Goal: Communication & Community: Answer question/provide support

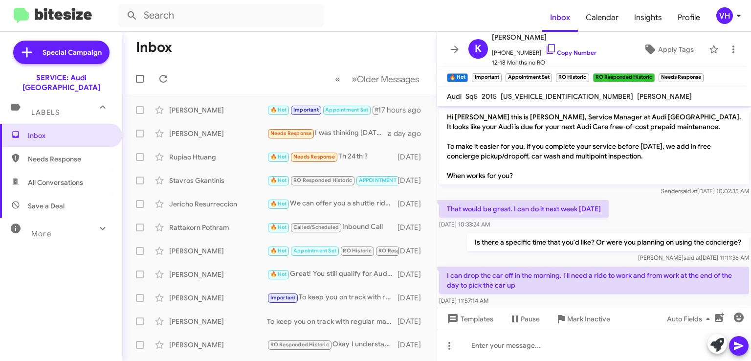
scroll to position [481, 0]
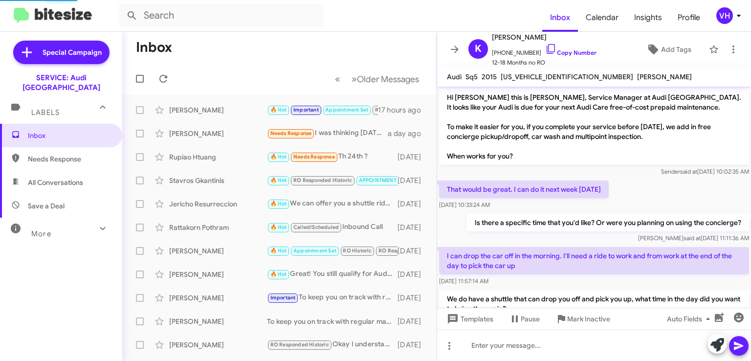
scroll to position [462, 0]
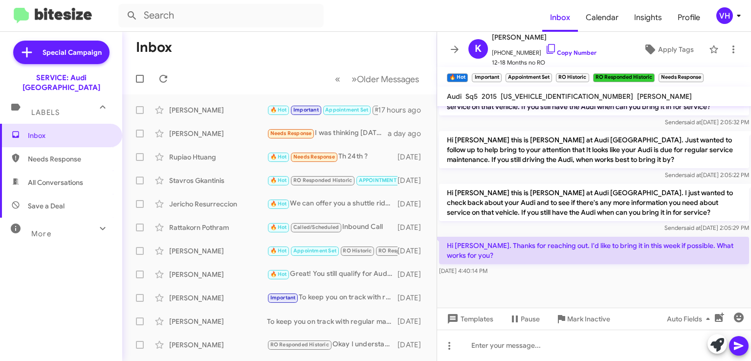
click at [201, 137] on div "[PERSON_NAME]" at bounding box center [218, 134] width 98 height 10
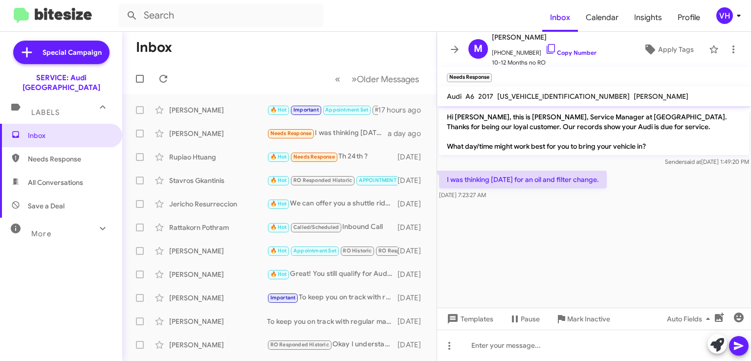
click at [556, 94] on span "[US_VEHICLE_IDENTIFICATION_NUMBER]" at bounding box center [563, 96] width 133 height 9
copy span "[US_VEHICLE_IDENTIFICATION_NUMBER]"
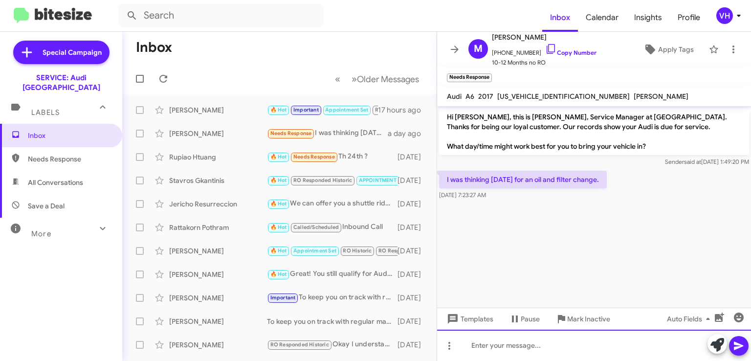
click at [543, 345] on div at bounding box center [594, 345] width 314 height 31
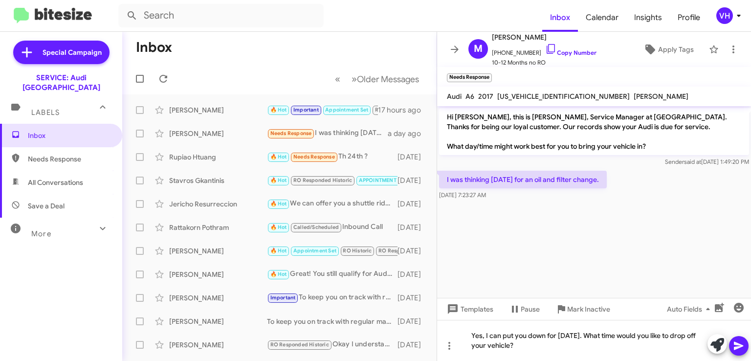
click at [741, 232] on cdk-virtual-scroll-viewport "Hi Michael, this is Steven Bainbridge, Service Manager at Audi Oakland. Thanks …" at bounding box center [594, 202] width 314 height 192
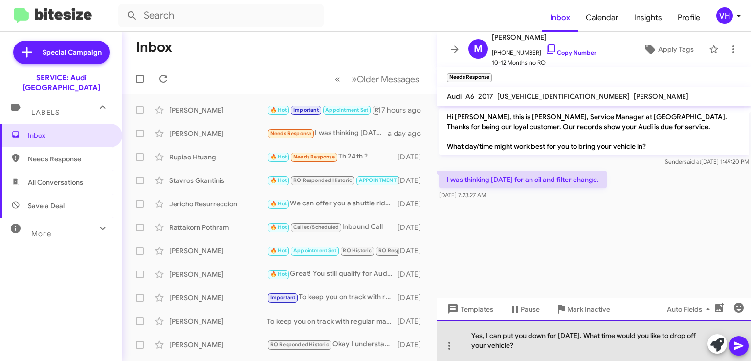
click at [573, 355] on div "Yes, I can put you down for [DATE]. What time would you like to drop off your v…" at bounding box center [594, 340] width 314 height 41
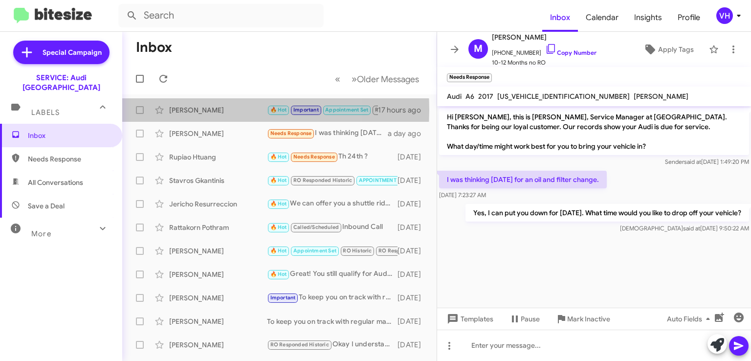
click at [209, 110] on div "[PERSON_NAME]" at bounding box center [218, 110] width 98 height 10
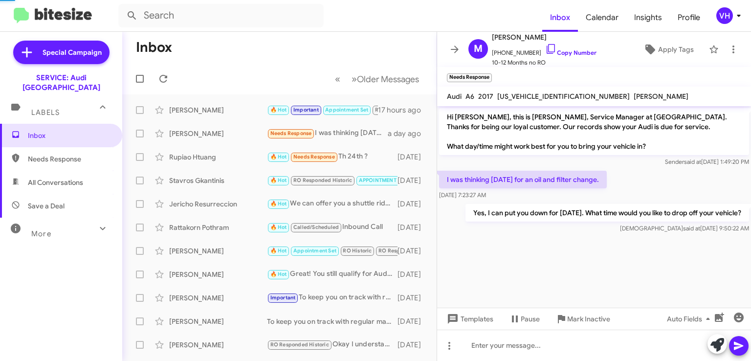
scroll to position [481, 0]
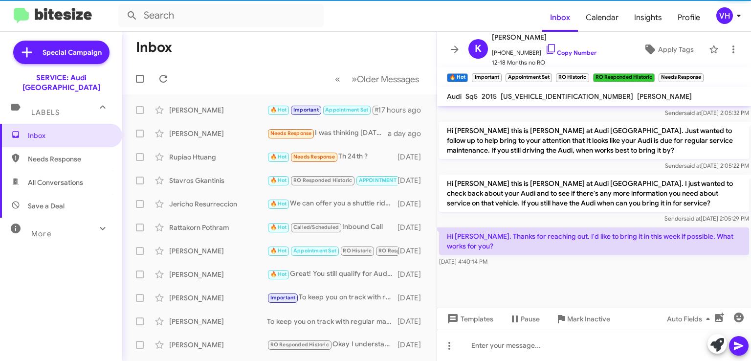
drag, startPoint x: 576, startPoint y: 243, endPoint x: 481, endPoint y: 248, distance: 95.5
click at [481, 248] on p "Hi [PERSON_NAME]. Thanks for reaching out. I'd like to bring it in this week if…" at bounding box center [594, 240] width 310 height 27
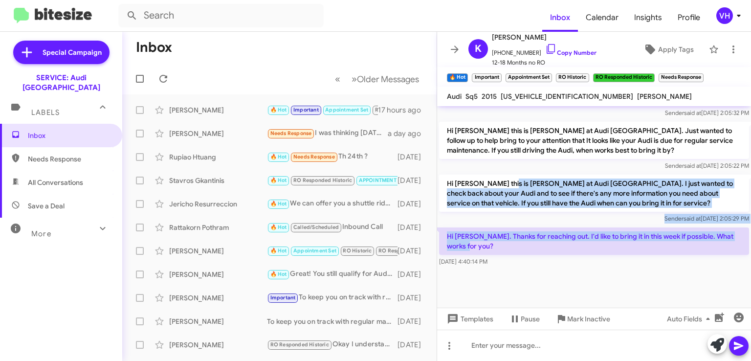
drag, startPoint x: 502, startPoint y: 175, endPoint x: 531, endPoint y: 251, distance: 81.6
click at [531, 251] on p "Hi [PERSON_NAME]. Thanks for reaching out. I'd like to bring it in this week if…" at bounding box center [594, 240] width 310 height 27
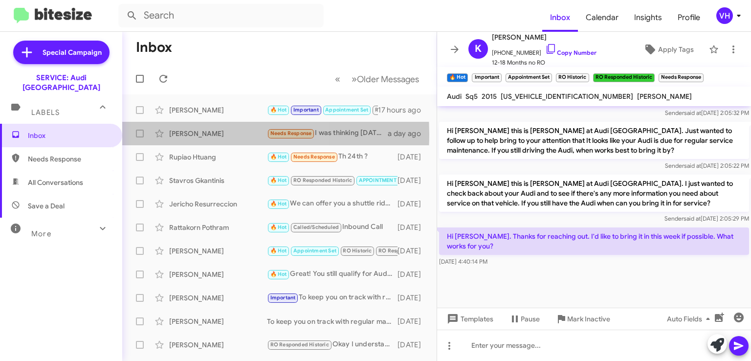
click at [193, 134] on div "[PERSON_NAME]" at bounding box center [218, 134] width 98 height 10
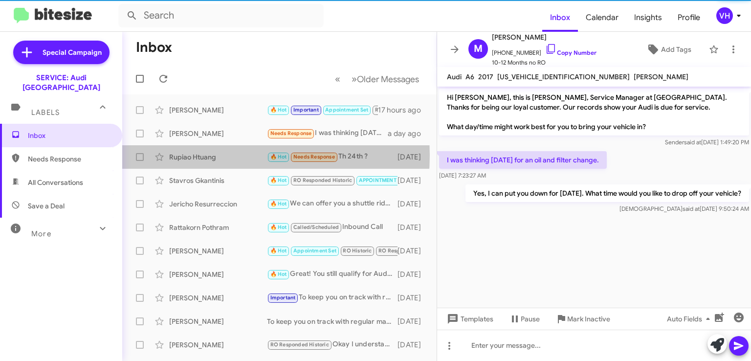
click at [203, 155] on div "Rupiao Htuang" at bounding box center [218, 157] width 98 height 10
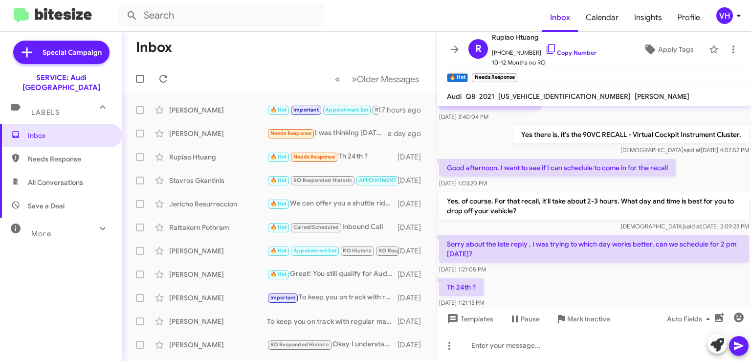
scroll to position [263, 0]
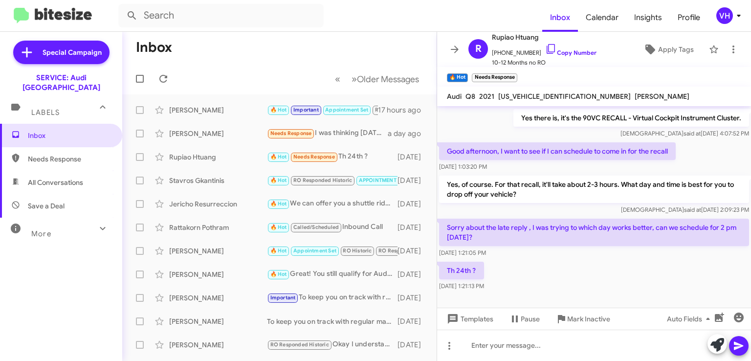
drag, startPoint x: 518, startPoint y: 216, endPoint x: 589, endPoint y: 276, distance: 93.0
click at [589, 276] on div "Hi Rupiao, this is Steven Bainbridge, Service Manager at Audi Oakland. Thanks f…" at bounding box center [594, 68] width 314 height 450
click at [589, 276] on div "Th 24th ? Sep 19, 2025, 1:21:13 PM" at bounding box center [594, 276] width 314 height 33
click at [677, 275] on div "Th 24th ? Sep 19, 2025, 1:21:13 PM" at bounding box center [594, 276] width 314 height 33
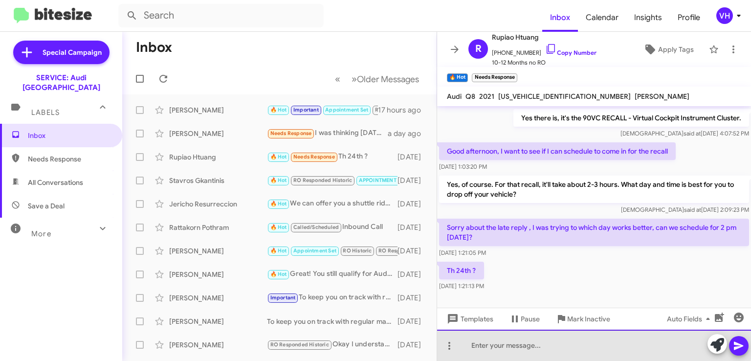
click at [478, 342] on div at bounding box center [594, 345] width 314 height 31
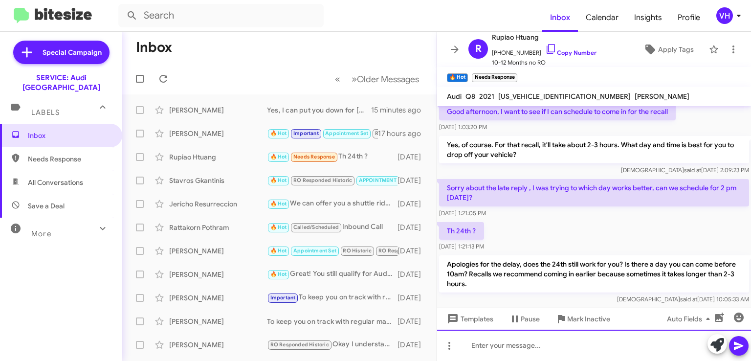
scroll to position [318, 0]
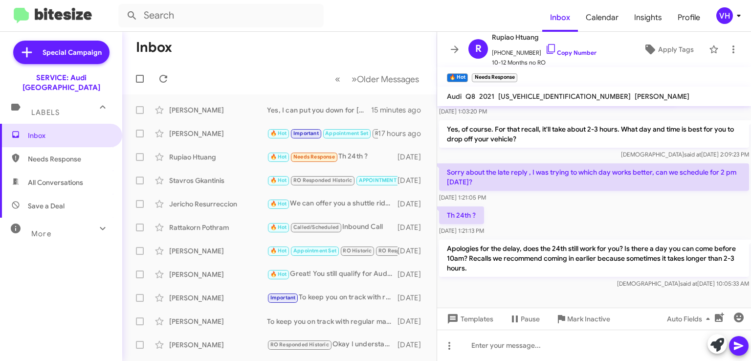
click at [557, 97] on span "[US_VEHICLE_IDENTIFICATION_NUMBER]" at bounding box center [564, 96] width 133 height 9
drag, startPoint x: 557, startPoint y: 97, endPoint x: 489, endPoint y: 185, distance: 111.5
click at [486, 194] on span "[DATE] 1:21:05 PM" at bounding box center [462, 197] width 47 height 7
click at [555, 94] on span "[US_VEHICLE_IDENTIFICATION_NUMBER]" at bounding box center [564, 96] width 133 height 9
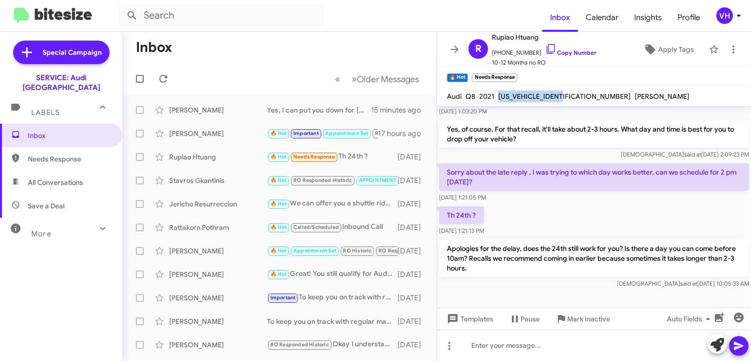
click at [555, 94] on span "[US_VEHICLE_IDENTIFICATION_NUMBER]" at bounding box center [564, 96] width 133 height 9
copy span "[US_VEHICLE_IDENTIFICATION_NUMBER]"
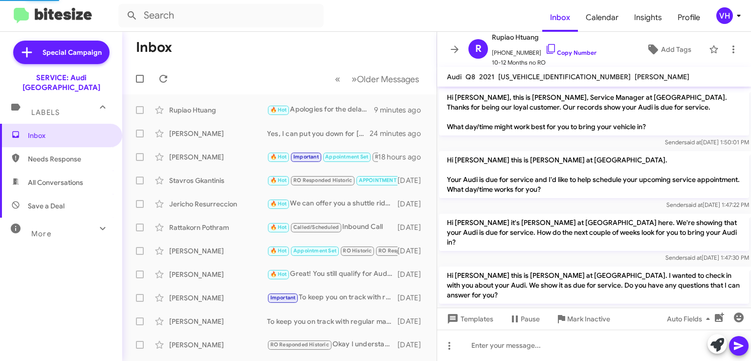
scroll to position [299, 0]
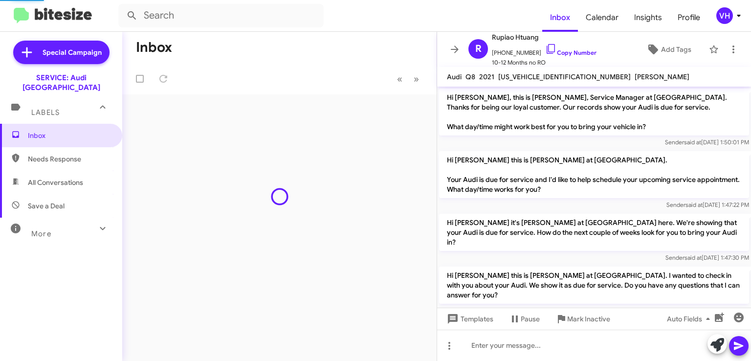
scroll to position [299, 0]
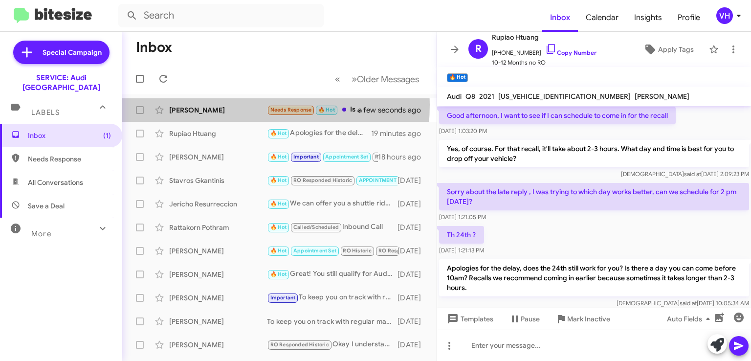
click at [213, 104] on div "Michael J Jennings-Tillar Needs Response 🔥 Hot Is there and specials for oil ch…" at bounding box center [279, 110] width 299 height 20
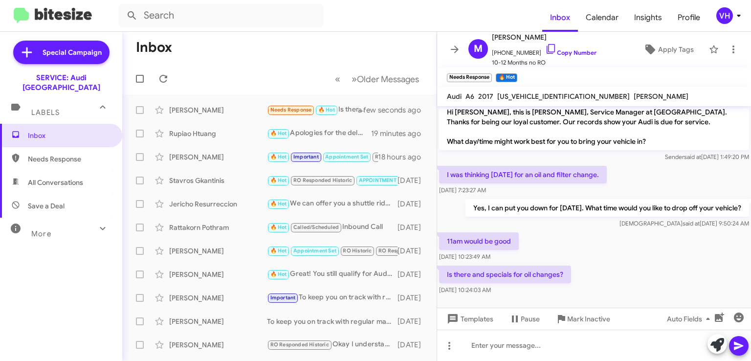
scroll to position [6, 0]
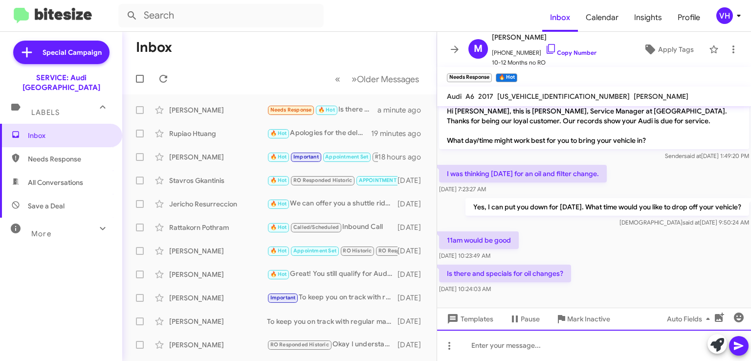
click at [557, 343] on div at bounding box center [594, 345] width 314 height 31
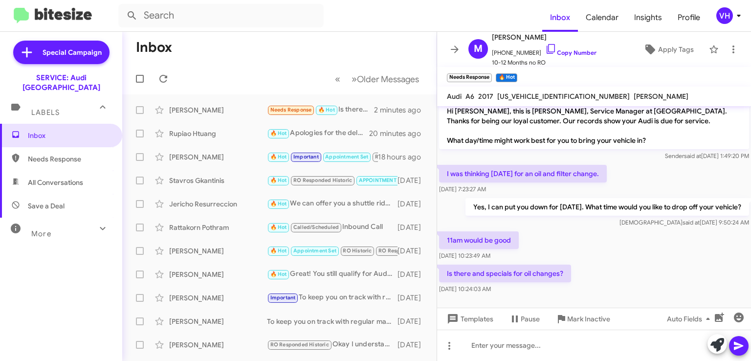
click at [526, 216] on div "Yes, I can put you down for Thursday. What time would you like to drop off your…" at bounding box center [607, 212] width 284 height 29
click at [532, 97] on span "[US_VEHICLE_IDENTIFICATION_NUMBER]" at bounding box center [563, 96] width 133 height 9
copy span "[US_VEHICLE_IDENTIFICATION_NUMBER]"
click at [554, 254] on div "11am would be good Sep 22, 2025, 10:23:49 AM" at bounding box center [594, 245] width 314 height 33
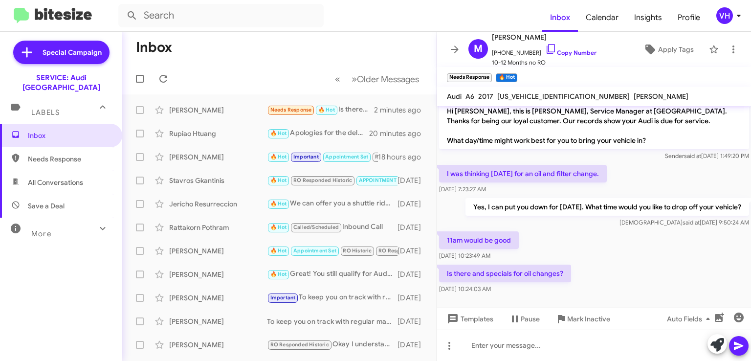
click at [531, 94] on span "[US_VEHICLE_IDENTIFICATION_NUMBER]" at bounding box center [563, 96] width 133 height 9
copy span "[US_VEHICLE_IDENTIFICATION_NUMBER]"
click at [559, 171] on p "I was thinking [DATE] for an oil and filter change." at bounding box center [523, 174] width 168 height 18
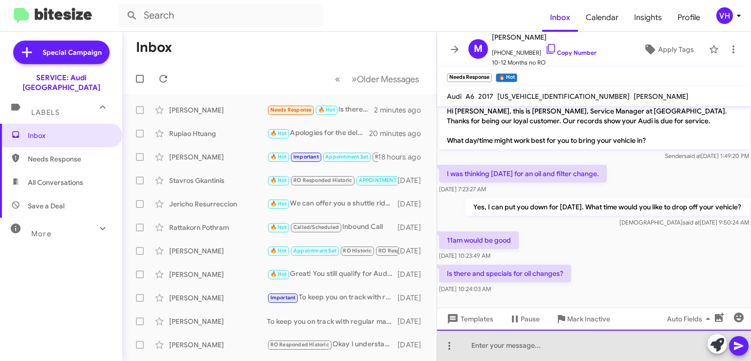
click at [486, 352] on div at bounding box center [594, 345] width 314 height 31
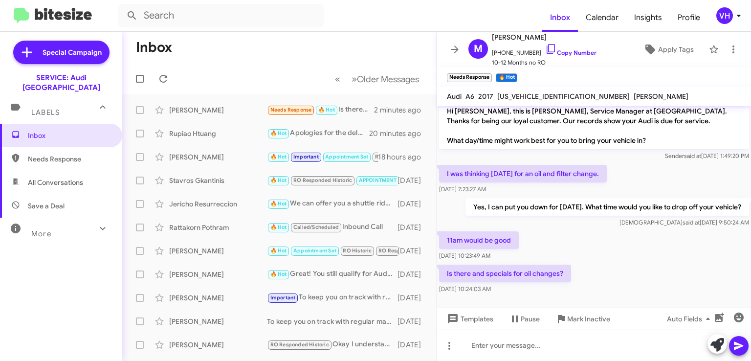
click at [52, 273] on div "Inbox Needs Response All Conversations Save a Deal More Important 🔥 Hot Appoint…" at bounding box center [61, 232] width 122 height 217
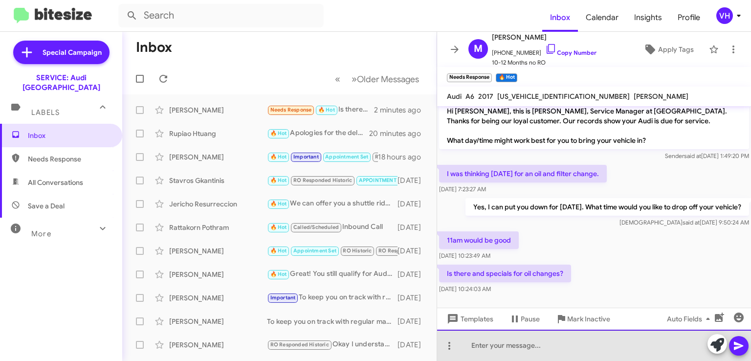
click at [501, 345] on div at bounding box center [594, 345] width 314 height 31
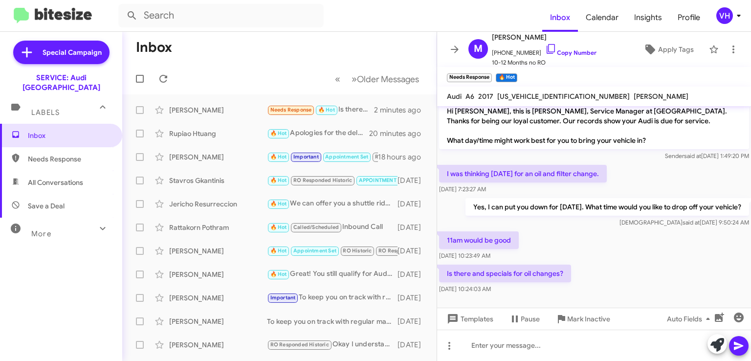
click at [544, 100] on div "[US_VEHICLE_IDENTIFICATION_NUMBER]" at bounding box center [563, 96] width 136 height 12
click at [546, 96] on span "[US_VEHICLE_IDENTIFICATION_NUMBER]" at bounding box center [563, 96] width 133 height 9
copy span "[US_VEHICLE_IDENTIFICATION_NUMBER]"
click at [634, 251] on div "11am would be good Sep 22, 2025, 10:23:49 AM" at bounding box center [594, 245] width 314 height 33
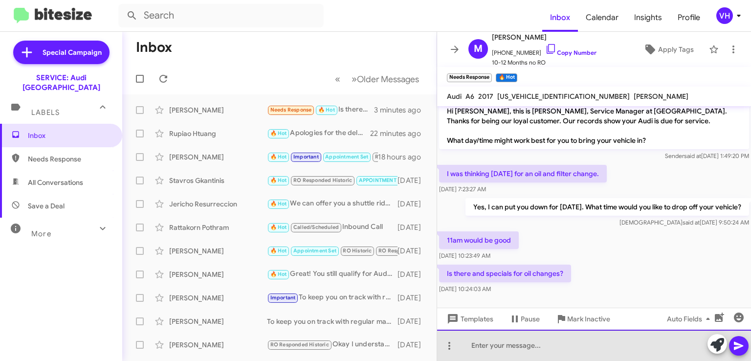
click at [519, 348] on div at bounding box center [594, 345] width 314 height 31
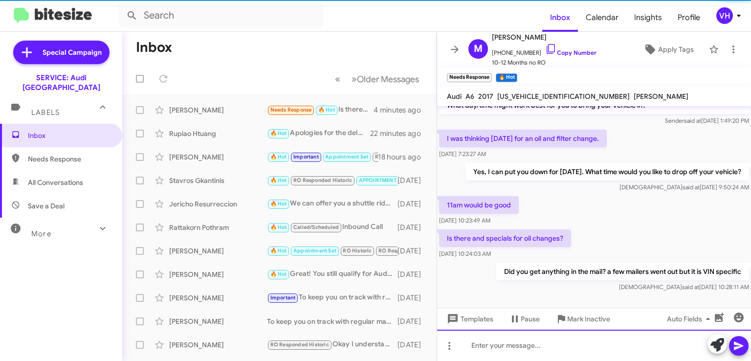
scroll to position [42, 0]
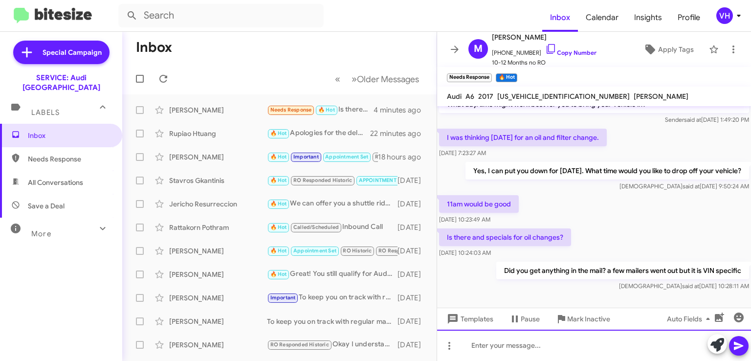
click at [654, 344] on div at bounding box center [594, 345] width 314 height 31
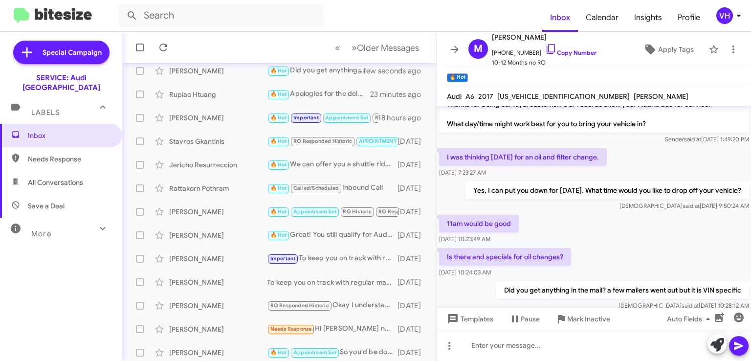
scroll to position [98, 0]
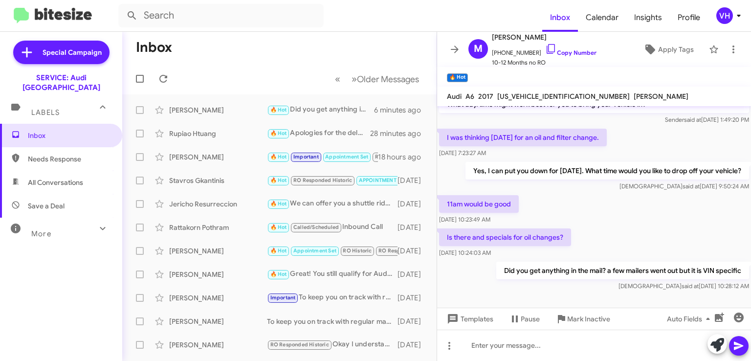
click at [30, 268] on div "Inbox Needs Response All Conversations Save a Deal More Important 🔥 Hot Appoint…" at bounding box center [61, 232] width 122 height 217
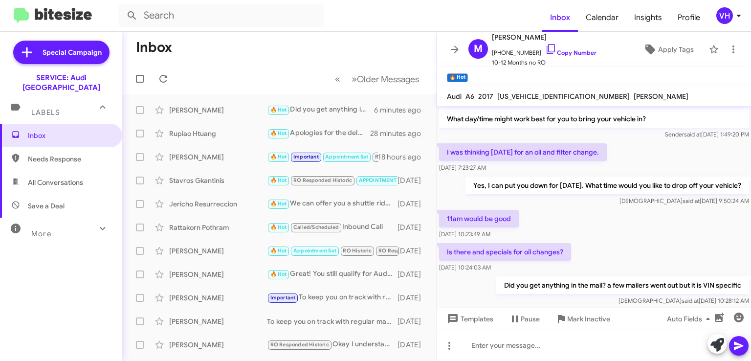
scroll to position [42, 0]
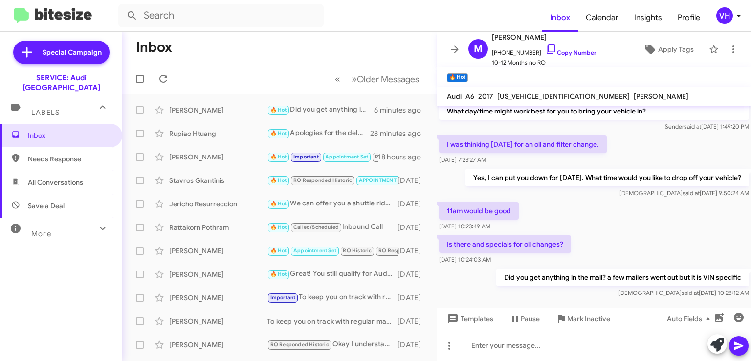
scroll to position [42, 0]
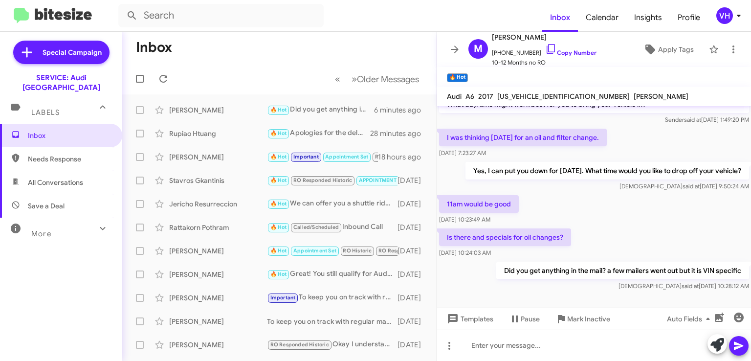
click at [538, 98] on span "[US_VEHICLE_IDENTIFICATION_NUMBER]" at bounding box center [563, 96] width 133 height 9
copy span "[US_VEHICLE_IDENTIFICATION_NUMBER]"
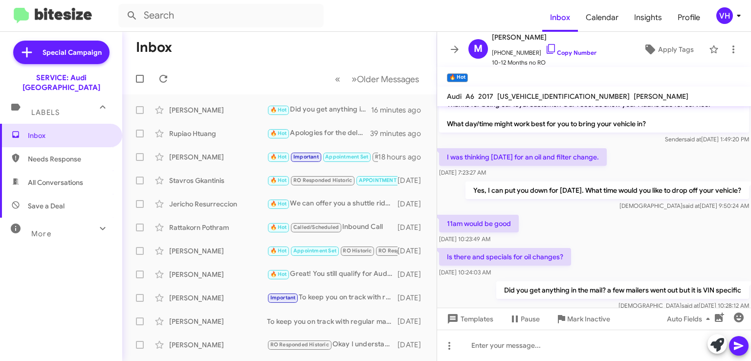
drag, startPoint x: 346, startPoint y: 292, endPoint x: 186, endPoint y: 302, distance: 160.2
click at [186, 302] on div "[PERSON_NAME]" at bounding box center [218, 298] width 98 height 10
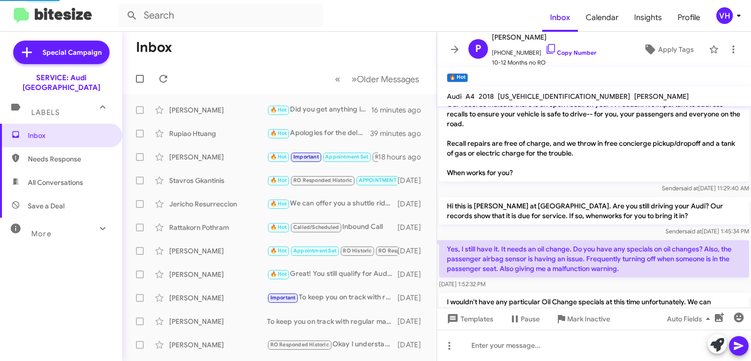
scroll to position [328, 0]
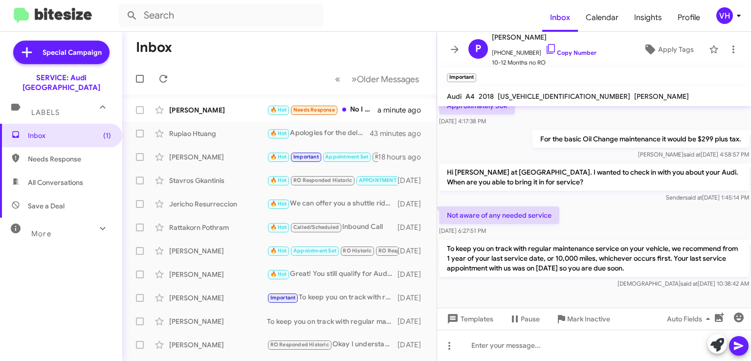
click at [232, 117] on div "[PERSON_NAME] 🔥 Hot Needs Response No I didn't get anything a minute ago" at bounding box center [279, 110] width 299 height 20
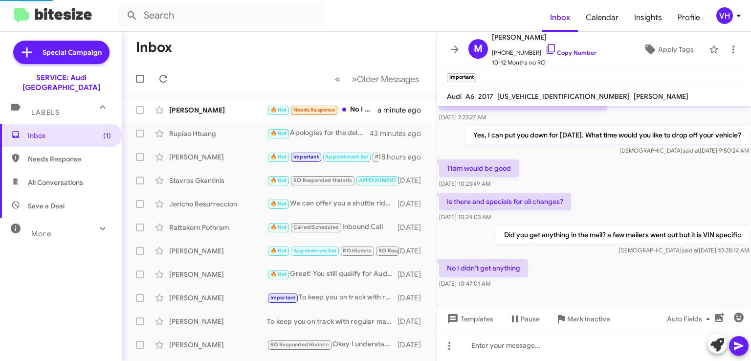
scroll to position [78, 0]
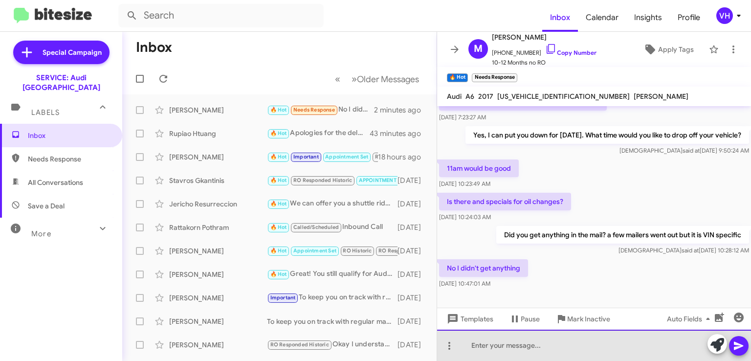
click at [556, 337] on div at bounding box center [594, 345] width 314 height 31
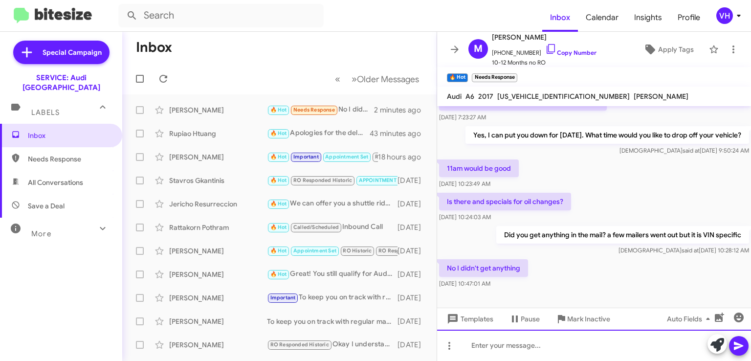
click at [558, 343] on div at bounding box center [594, 345] width 314 height 31
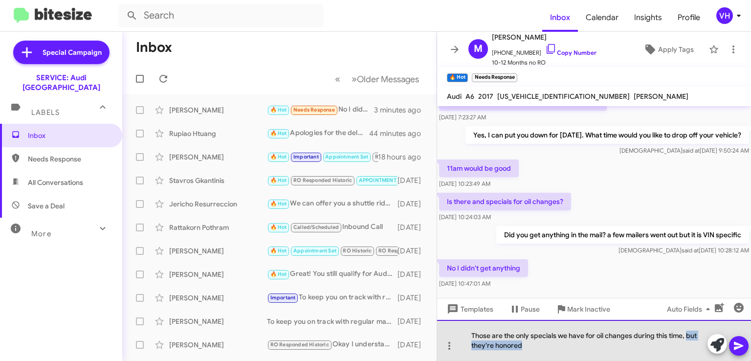
drag, startPoint x: 533, startPoint y: 347, endPoint x: 688, endPoint y: 324, distance: 156.6
click at [688, 324] on div "Those are the only specials we have for oil changes during this time, but they'…" at bounding box center [594, 340] width 314 height 41
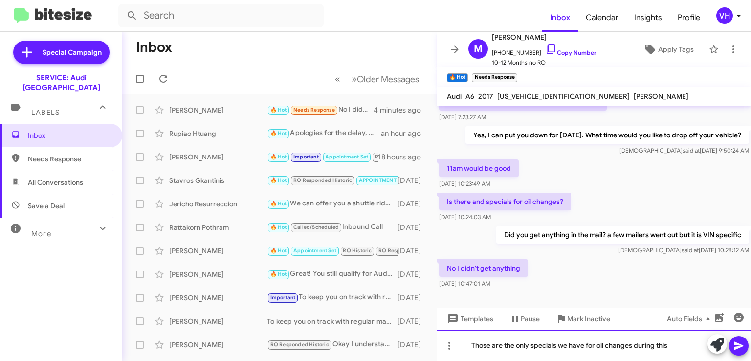
drag, startPoint x: 677, startPoint y: 344, endPoint x: 466, endPoint y: 370, distance: 211.8
click at [466, 360] on html "Inbox Calendar Insights Profile VH Special Campaign SERVICE: Audi Oakland Label…" at bounding box center [375, 180] width 751 height 361
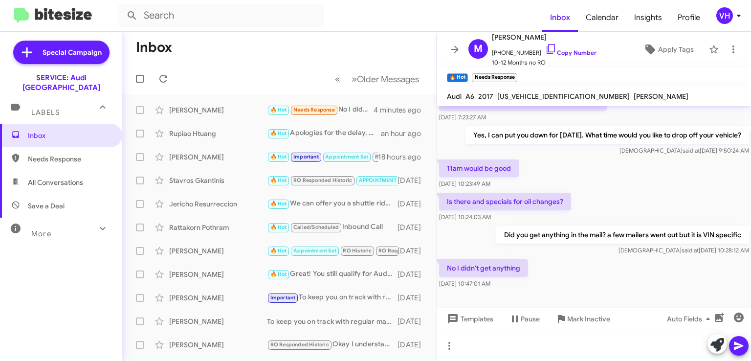
click at [544, 95] on span "[US_VEHICLE_IDENTIFICATION_NUMBER]" at bounding box center [563, 96] width 133 height 9
copy span "[US_VEHICLE_IDENTIFICATION_NUMBER]"
drag, startPoint x: 540, startPoint y: 274, endPoint x: 534, endPoint y: 280, distance: 8.3
click at [540, 274] on div "No I didn't get anything [DATE] 10:47:01 AM" at bounding box center [594, 273] width 314 height 33
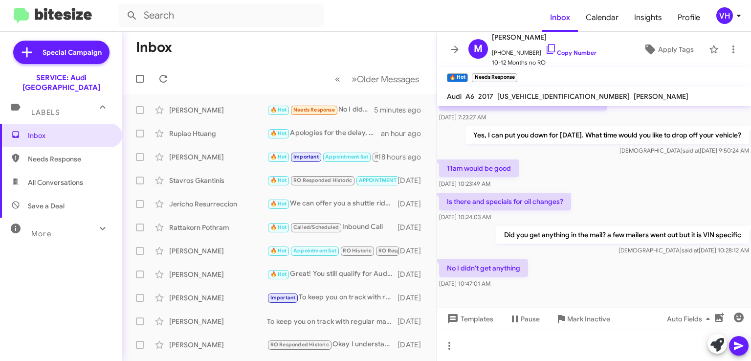
click at [503, 292] on div at bounding box center [594, 298] width 314 height 17
drag, startPoint x: 511, startPoint y: 286, endPoint x: 468, endPoint y: 282, distance: 43.2
click at [468, 282] on div "[DATE] 10:47:01 AM" at bounding box center [483, 284] width 89 height 10
click at [489, 259] on p "No I didn't get anything" at bounding box center [483, 268] width 89 height 18
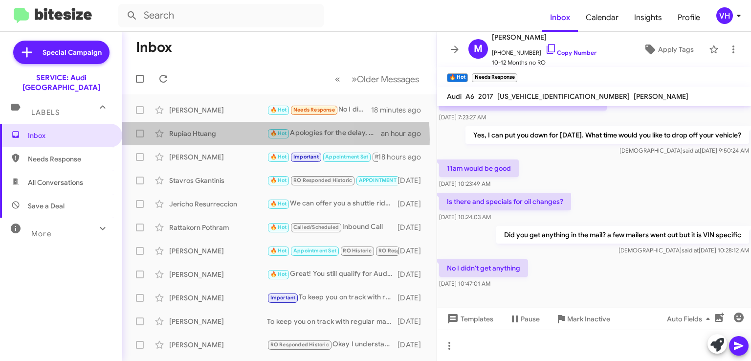
click at [205, 139] on div "Rupiao Htuang 🔥 Hot Apologies for the delay, does the 24th still work for you? …" at bounding box center [279, 134] width 299 height 20
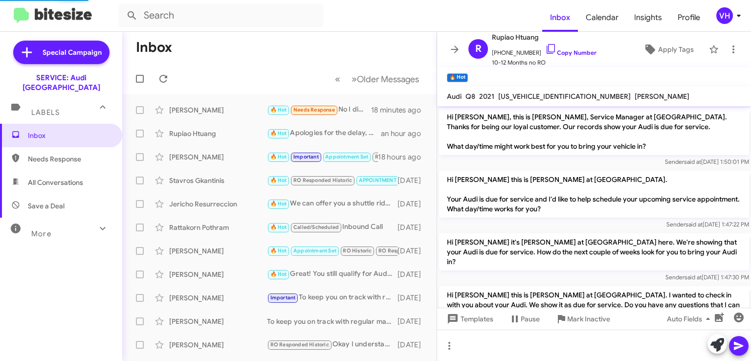
click at [222, 118] on div "[PERSON_NAME] 🔥 Hot Needs Response No I didn't get anything 18 minutes ago" at bounding box center [279, 110] width 299 height 20
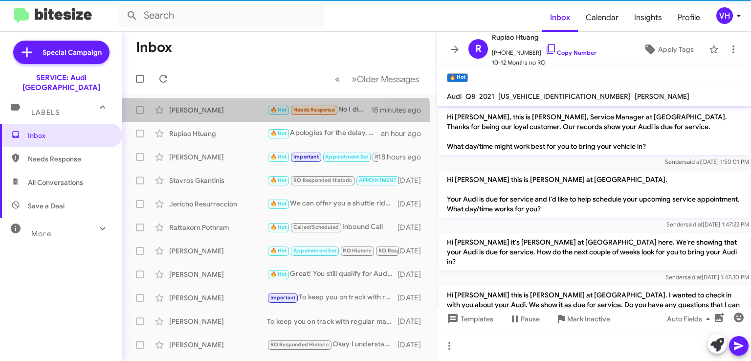
scroll to position [78, 0]
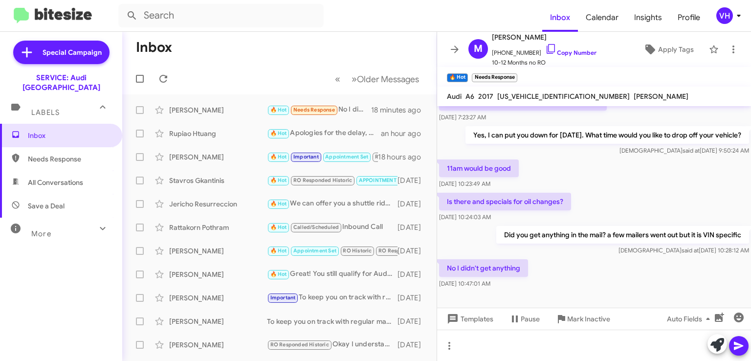
click at [247, 204] on div "Jericho Resurreccion" at bounding box center [218, 204] width 98 height 10
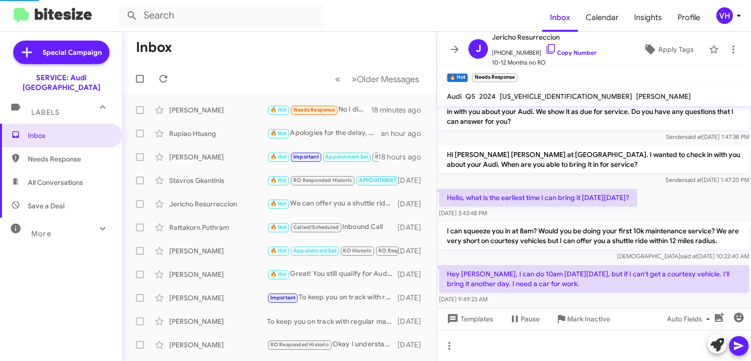
scroll to position [146, 0]
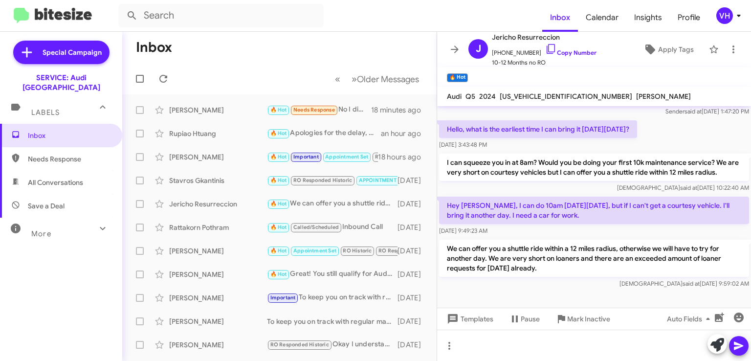
click at [248, 109] on div "[PERSON_NAME]" at bounding box center [218, 110] width 98 height 10
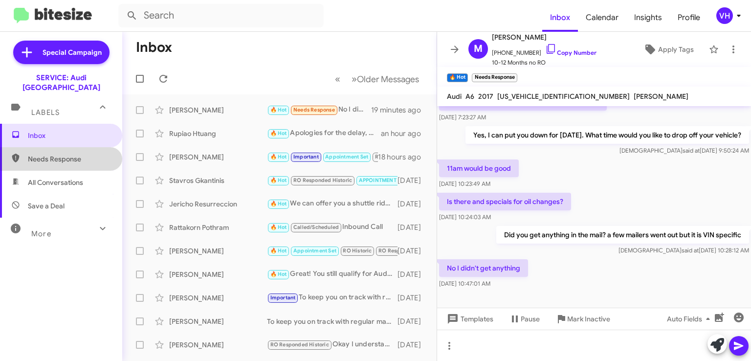
click at [84, 154] on span "Needs Response" at bounding box center [69, 159] width 83 height 10
type input "in:needs-response"
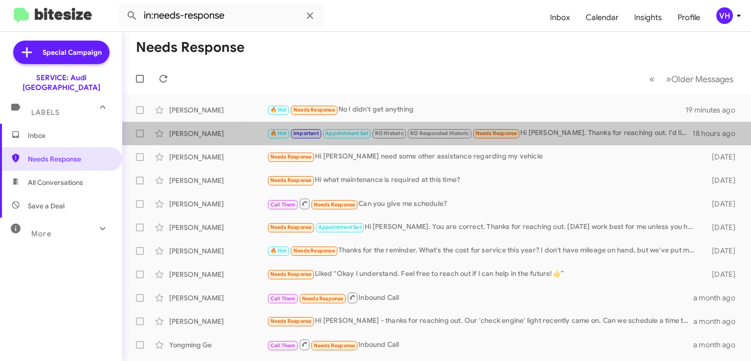
click at [562, 126] on div "[PERSON_NAME] 🔥 Hot Important Appointment Set RO Historic RO Responded Historic…" at bounding box center [436, 134] width 613 height 20
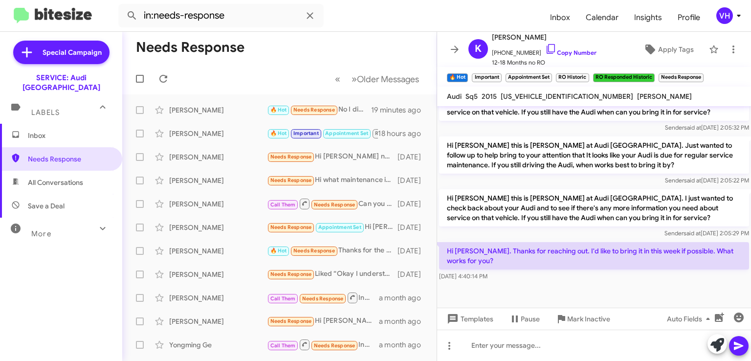
scroll to position [481, 0]
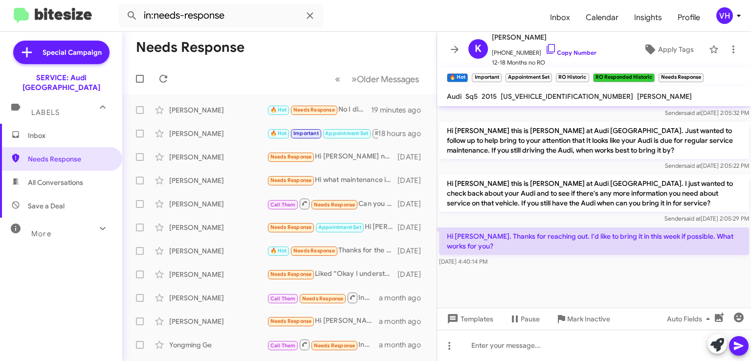
click at [546, 98] on span "[US_VEHICLE_IDENTIFICATION_NUMBER]" at bounding box center [567, 96] width 133 height 9
copy span "[US_VEHICLE_IDENTIFICATION_NUMBER]"
click at [523, 284] on mat-tooltip-component "Pause Conversation" at bounding box center [524, 295] width 66 height 29
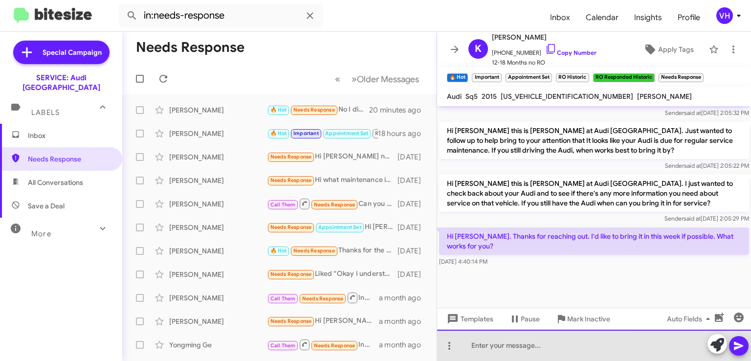
click at [508, 348] on div at bounding box center [594, 345] width 314 height 31
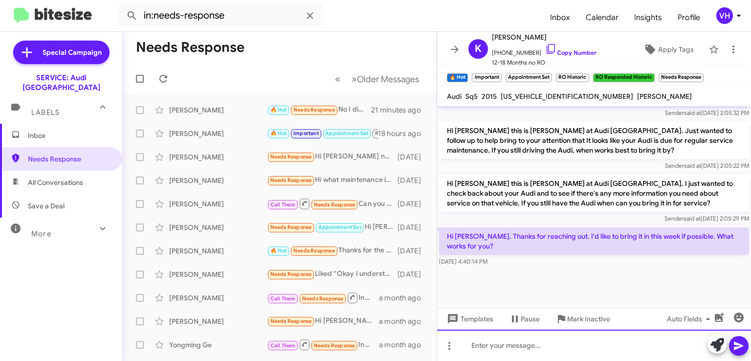
click at [485, 347] on div at bounding box center [594, 345] width 314 height 31
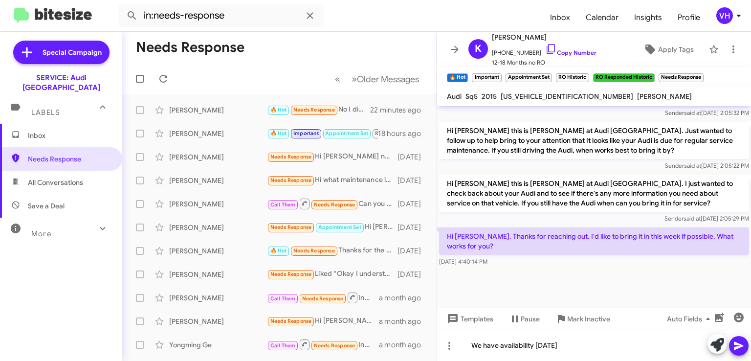
click at [554, 283] on div at bounding box center [594, 287] width 314 height 39
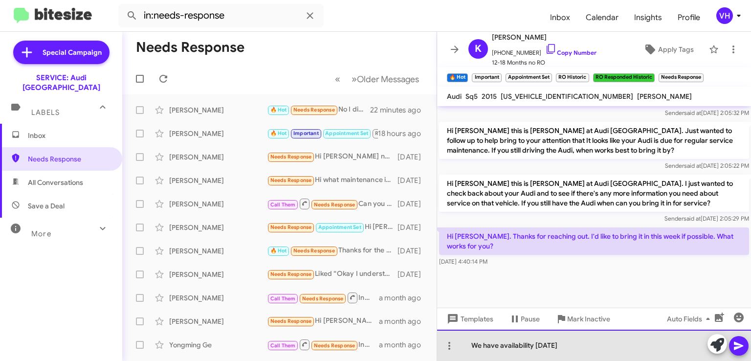
click at [654, 345] on div "We have availability [DATE]" at bounding box center [594, 345] width 314 height 31
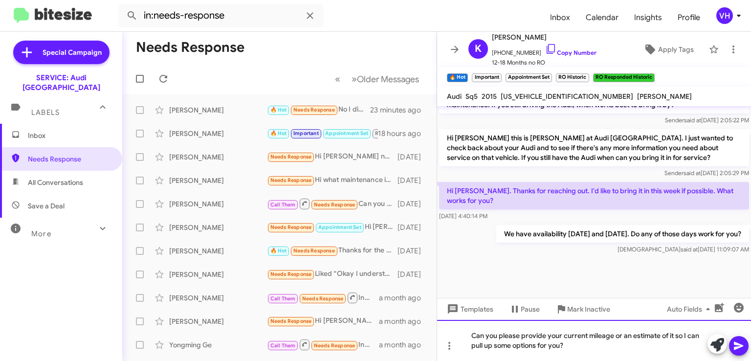
scroll to position [507, 0]
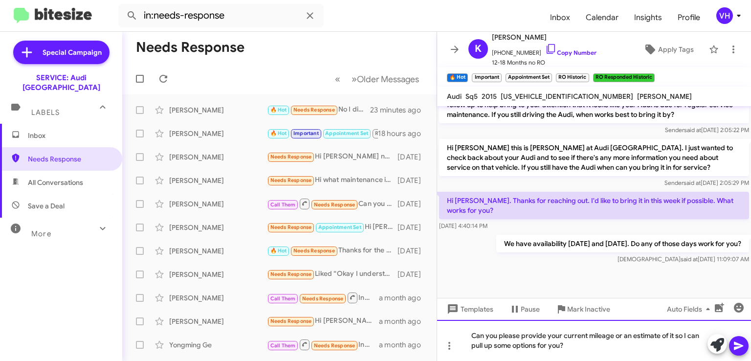
click at [469, 334] on div "Can you please provide your current mileage or an estimate of it so I can pull …" at bounding box center [594, 340] width 314 height 41
drag, startPoint x: 661, startPoint y: 353, endPoint x: 667, endPoint y: 353, distance: 5.9
click at [665, 353] on div "Can you please provide your current mileage or an estimate of it so I can pull …" at bounding box center [594, 340] width 314 height 41
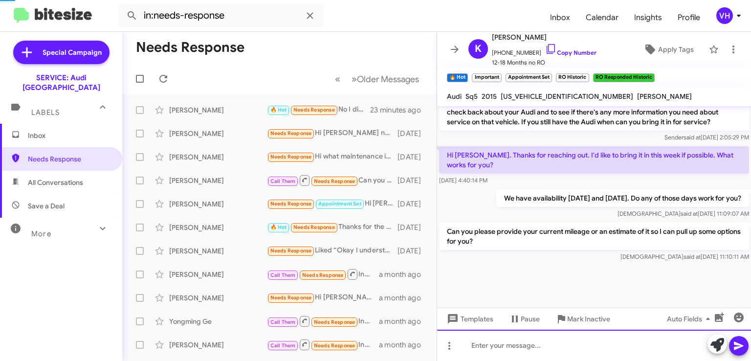
scroll to position [573, 0]
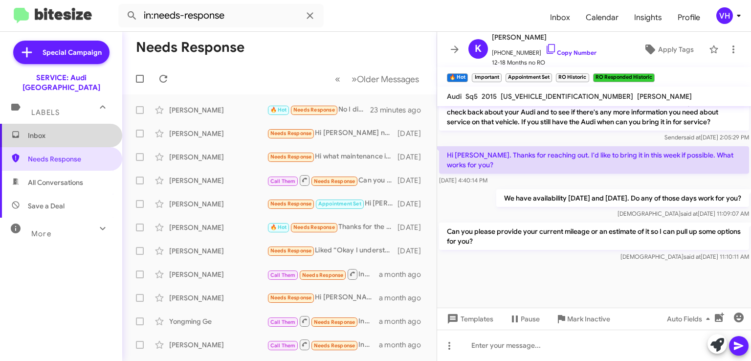
click at [62, 131] on span "Inbox" at bounding box center [69, 136] width 83 height 10
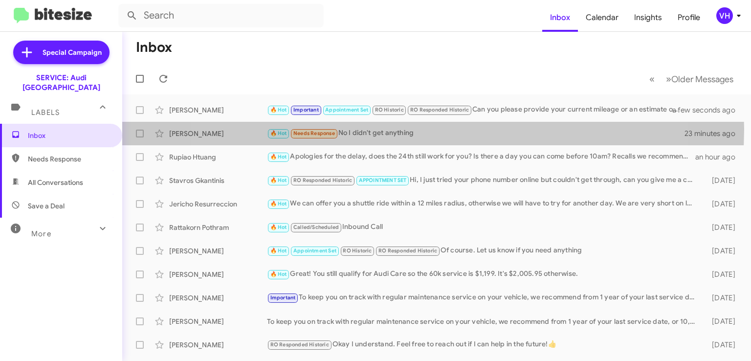
click at [405, 129] on div "🔥 Hot Needs Response No I didn't get anything" at bounding box center [476, 133] width 418 height 11
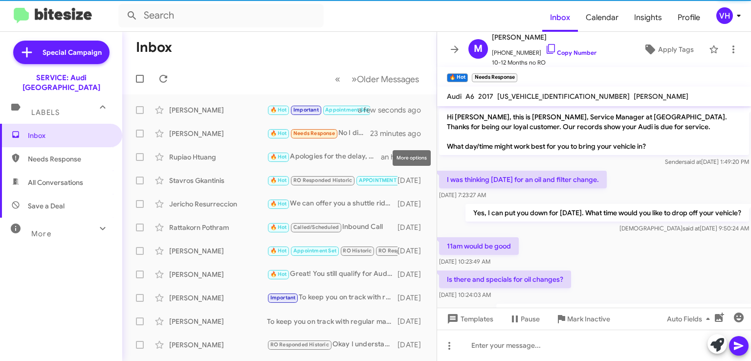
scroll to position [58, 0]
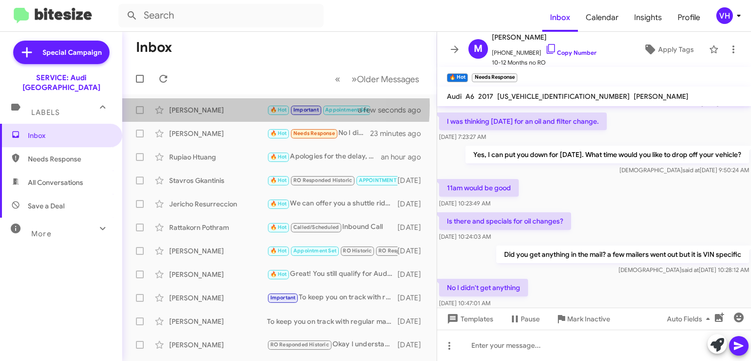
click at [222, 105] on div "[PERSON_NAME]" at bounding box center [218, 110] width 98 height 10
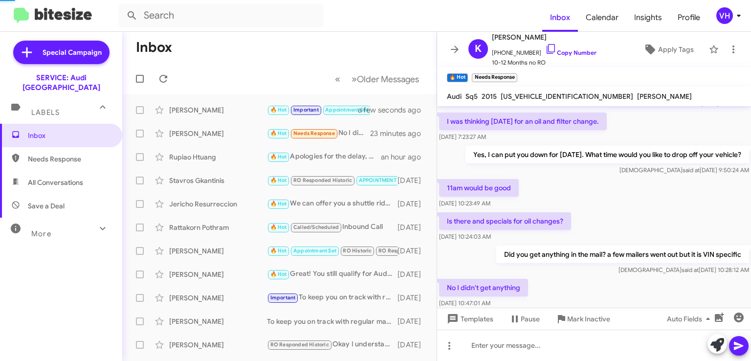
scroll to position [414, 0]
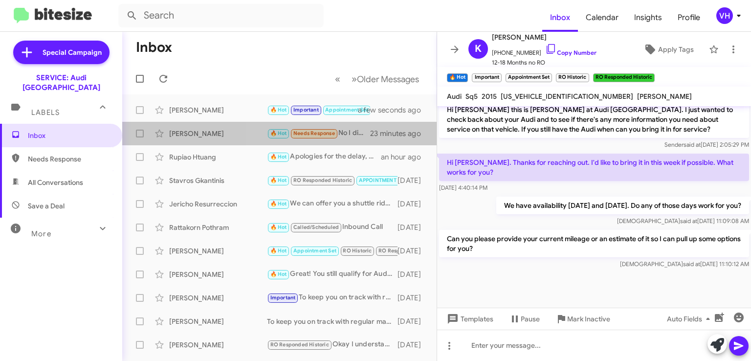
click at [368, 131] on div "🔥 Hot Needs Response No I didn't get anything" at bounding box center [318, 133] width 103 height 11
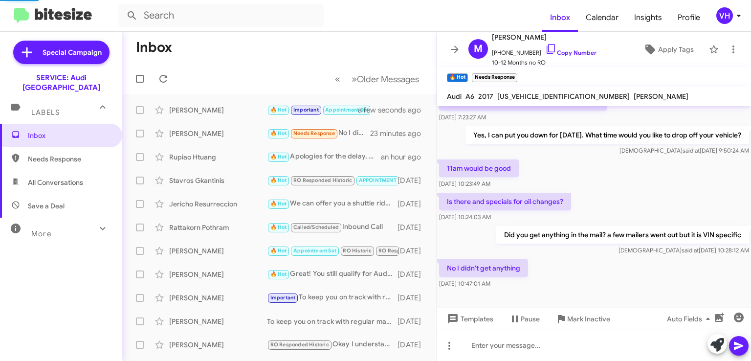
scroll to position [78, 0]
